Goal: Task Accomplishment & Management: Manage account settings

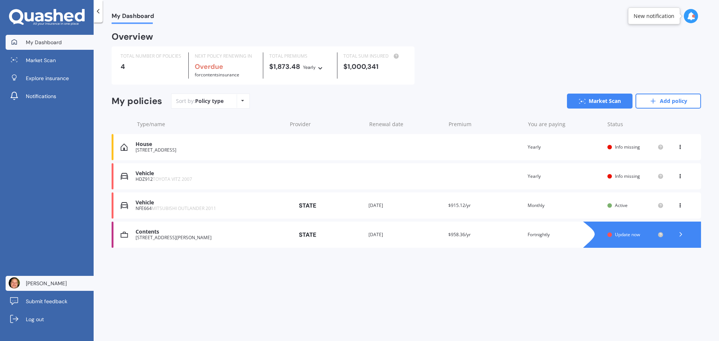
click at [41, 285] on span "[PERSON_NAME]" at bounding box center [46, 283] width 41 height 7
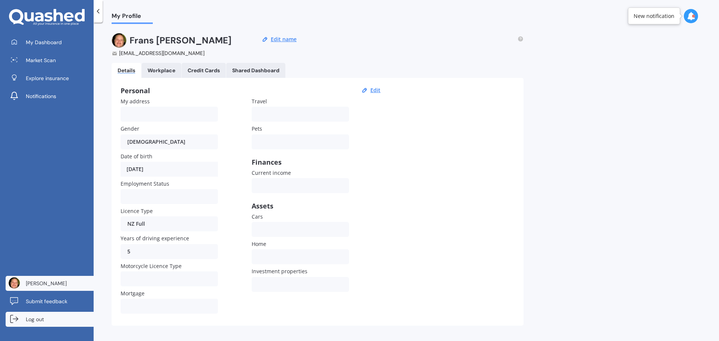
click at [38, 321] on span "Log out" at bounding box center [35, 319] width 18 height 7
